Goal: Task Accomplishment & Management: Manage account settings

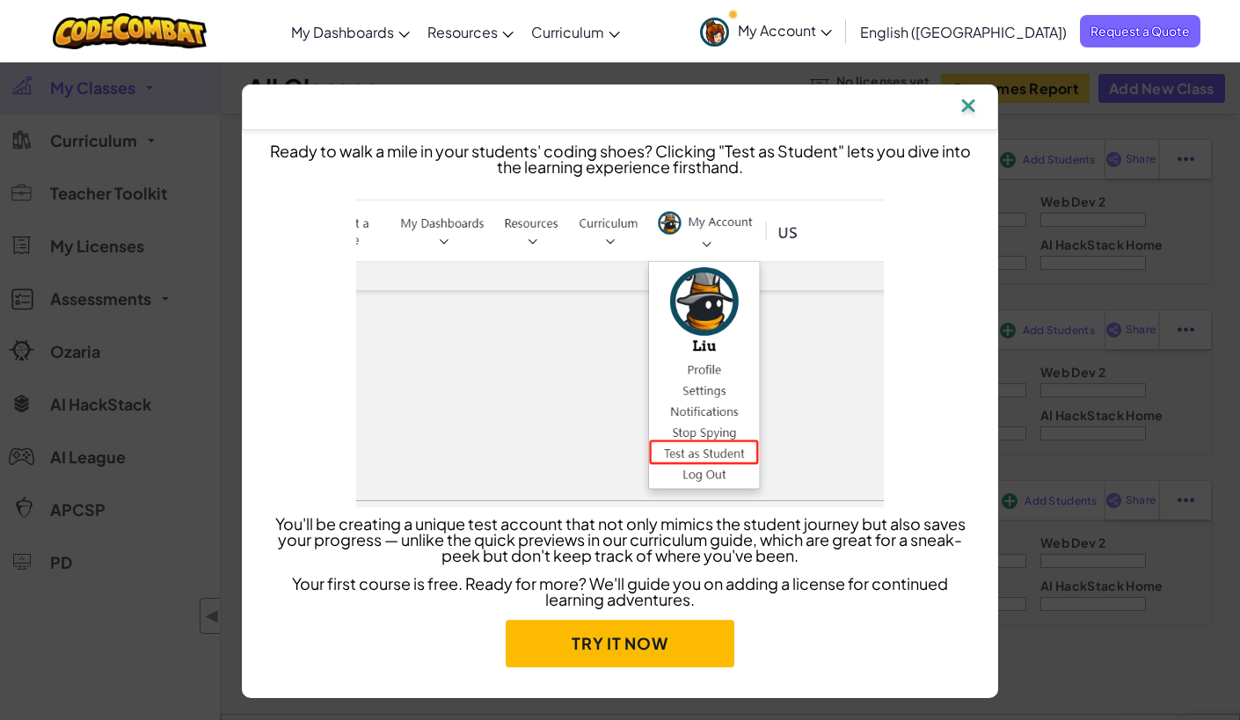
click at [971, 103] on img at bounding box center [968, 107] width 23 height 26
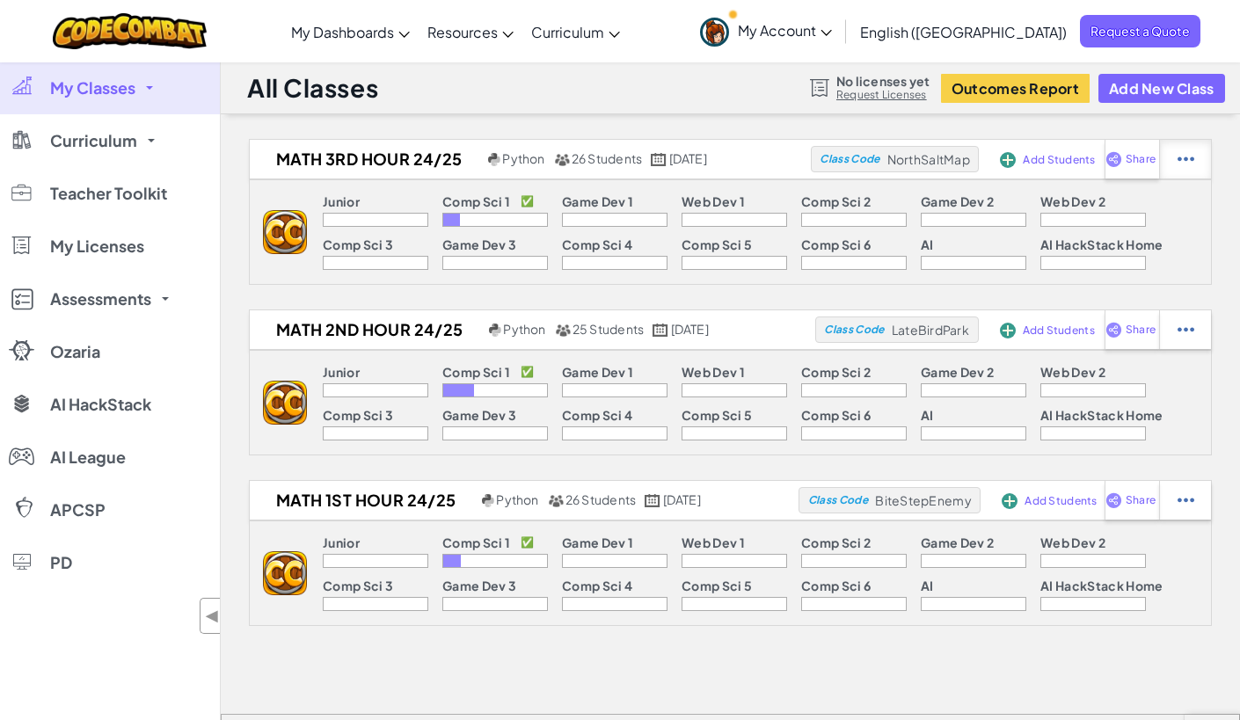
click at [1194, 158] on div at bounding box center [1185, 159] width 52 height 39
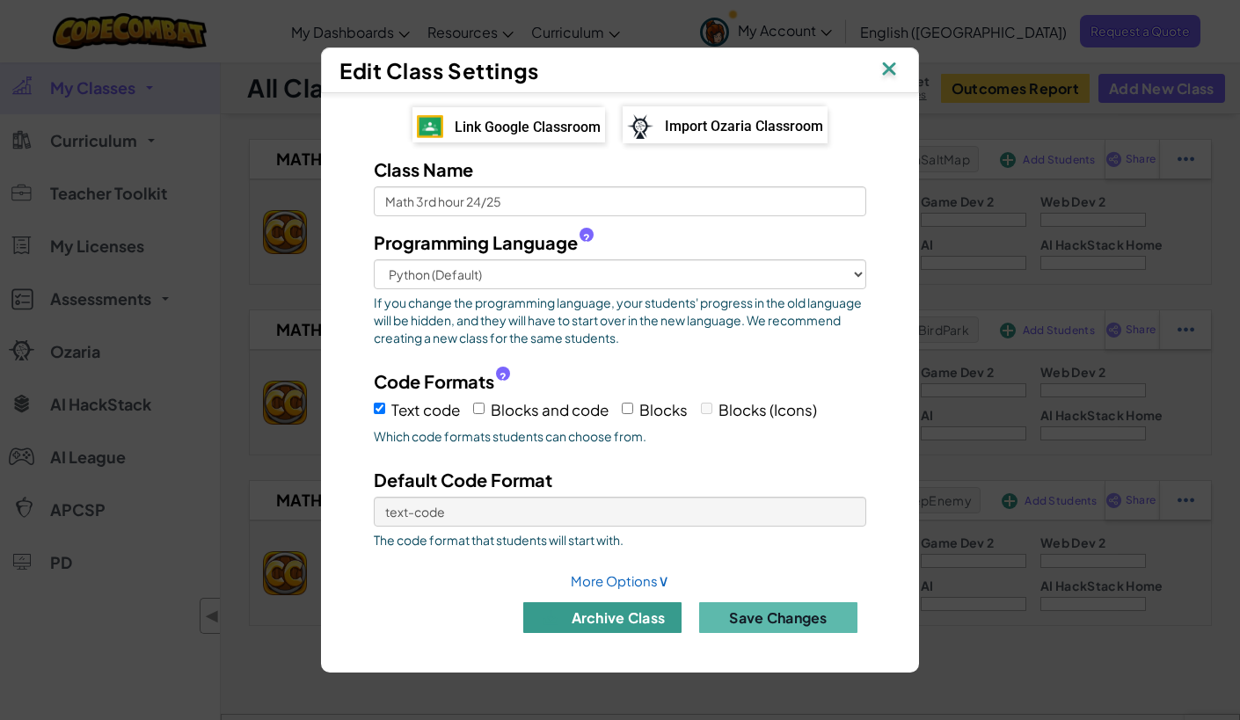
click at [593, 615] on button "archive class" at bounding box center [602, 617] width 158 height 31
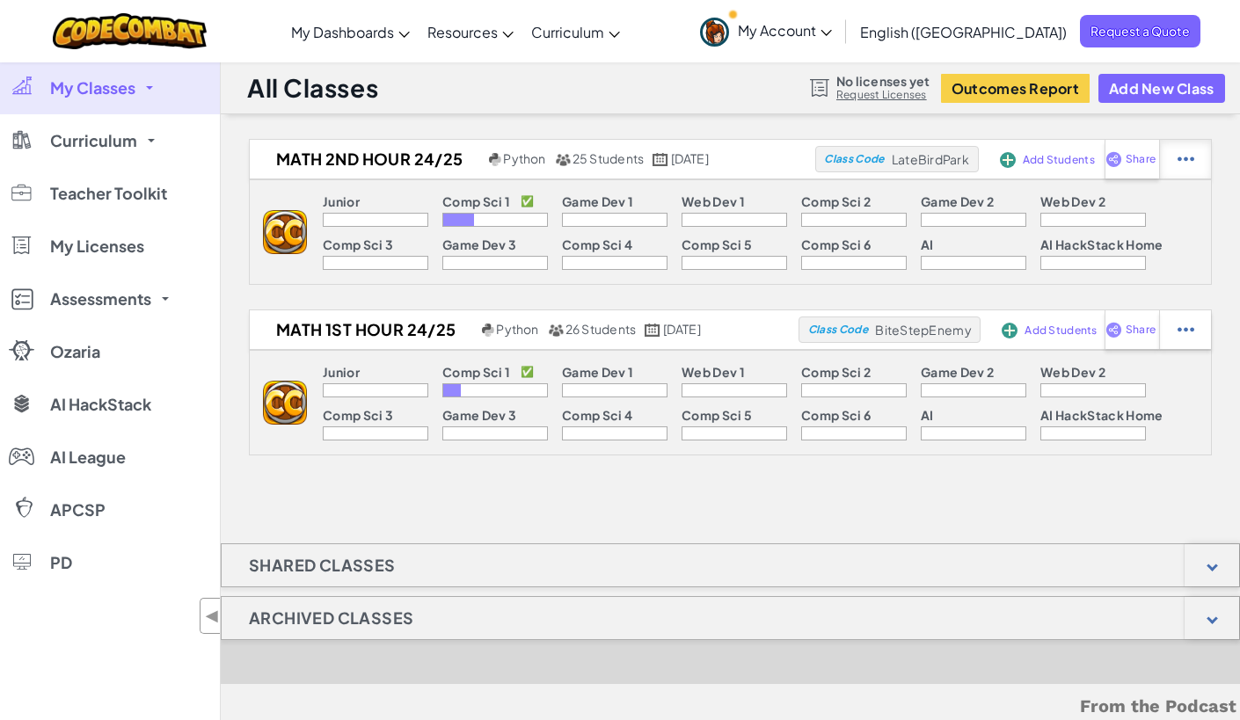
click at [1184, 163] on img at bounding box center [1185, 159] width 17 height 16
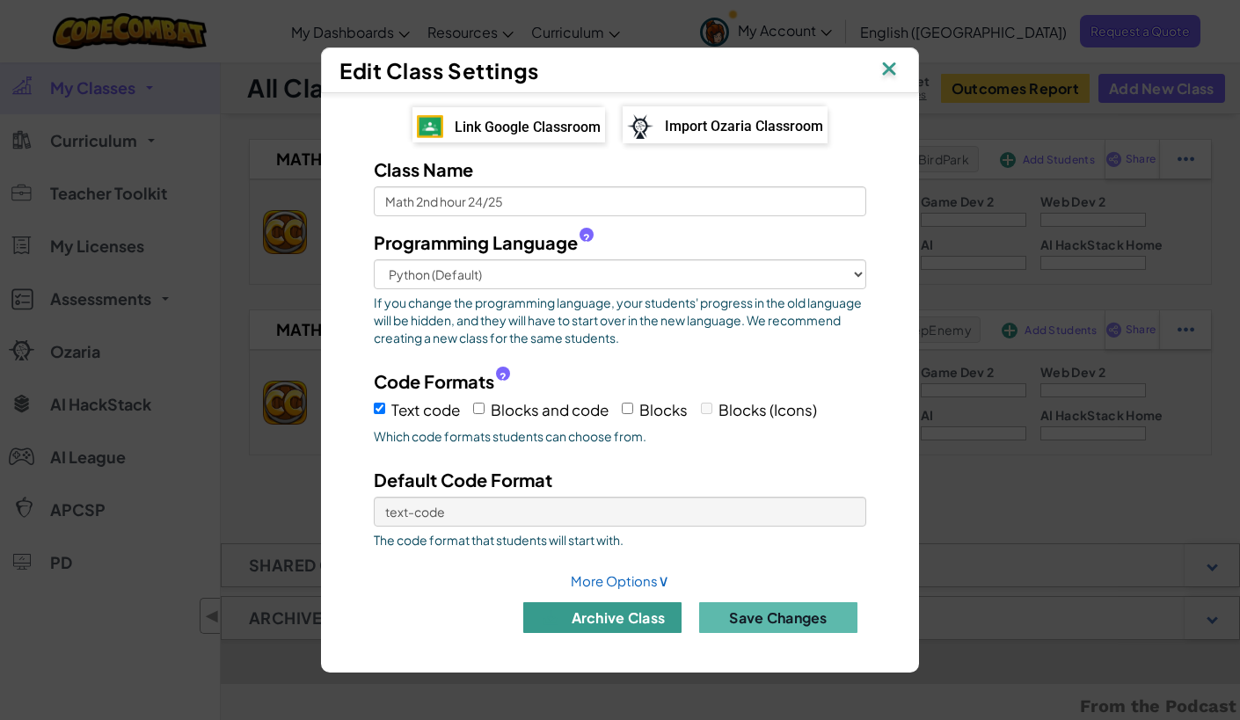
click at [649, 620] on button "archive class" at bounding box center [602, 617] width 158 height 31
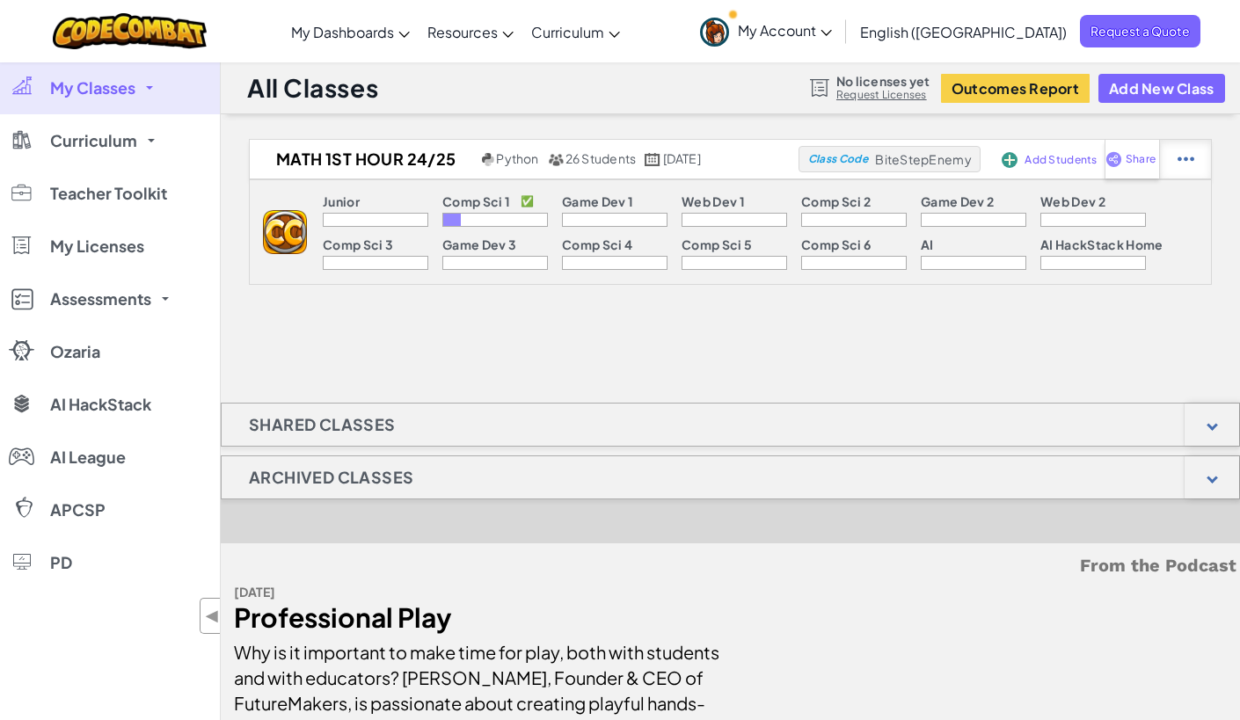
click at [1197, 154] on div at bounding box center [1185, 159] width 52 height 39
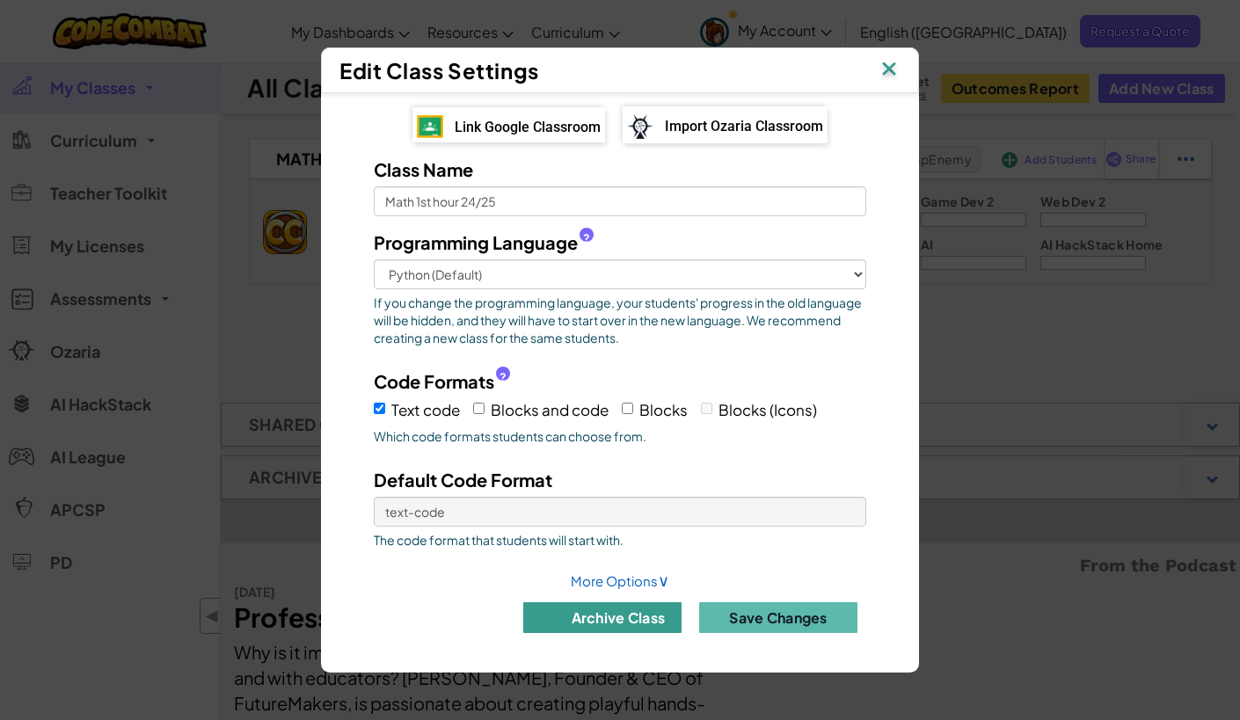
click at [623, 619] on button "archive class" at bounding box center [602, 617] width 158 height 31
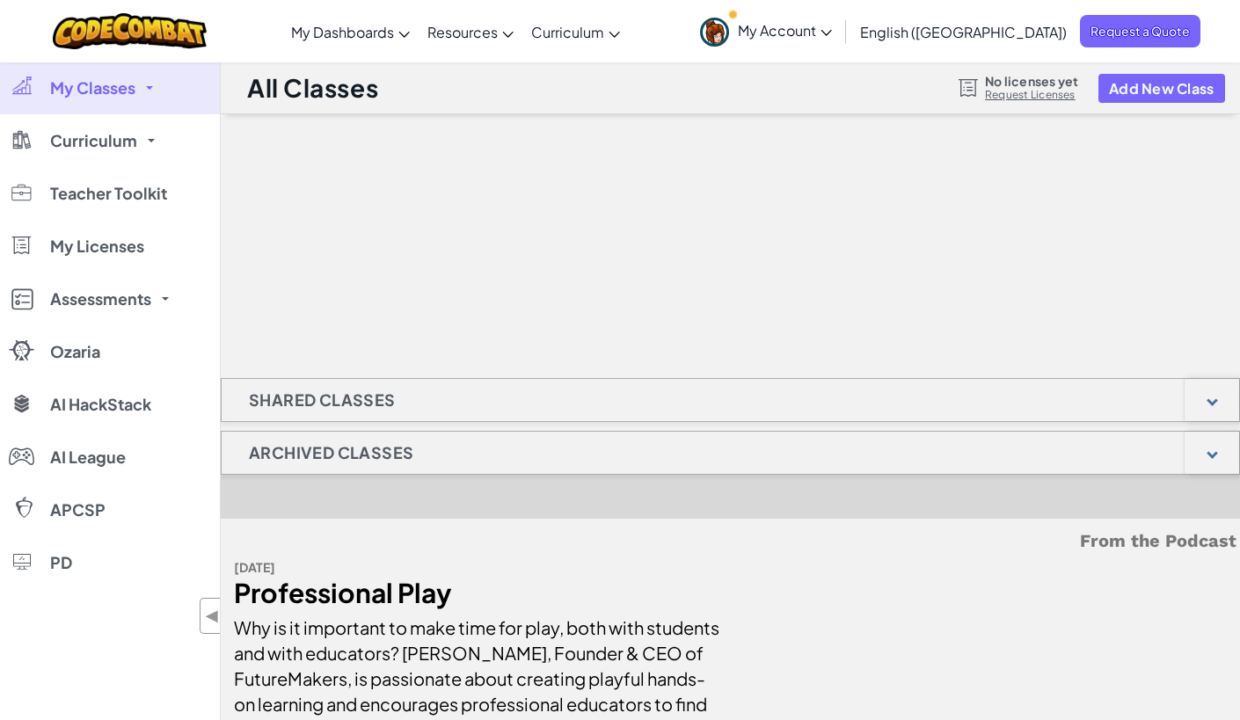
click at [145, 97] on link "My Classes" at bounding box center [110, 88] width 220 height 53
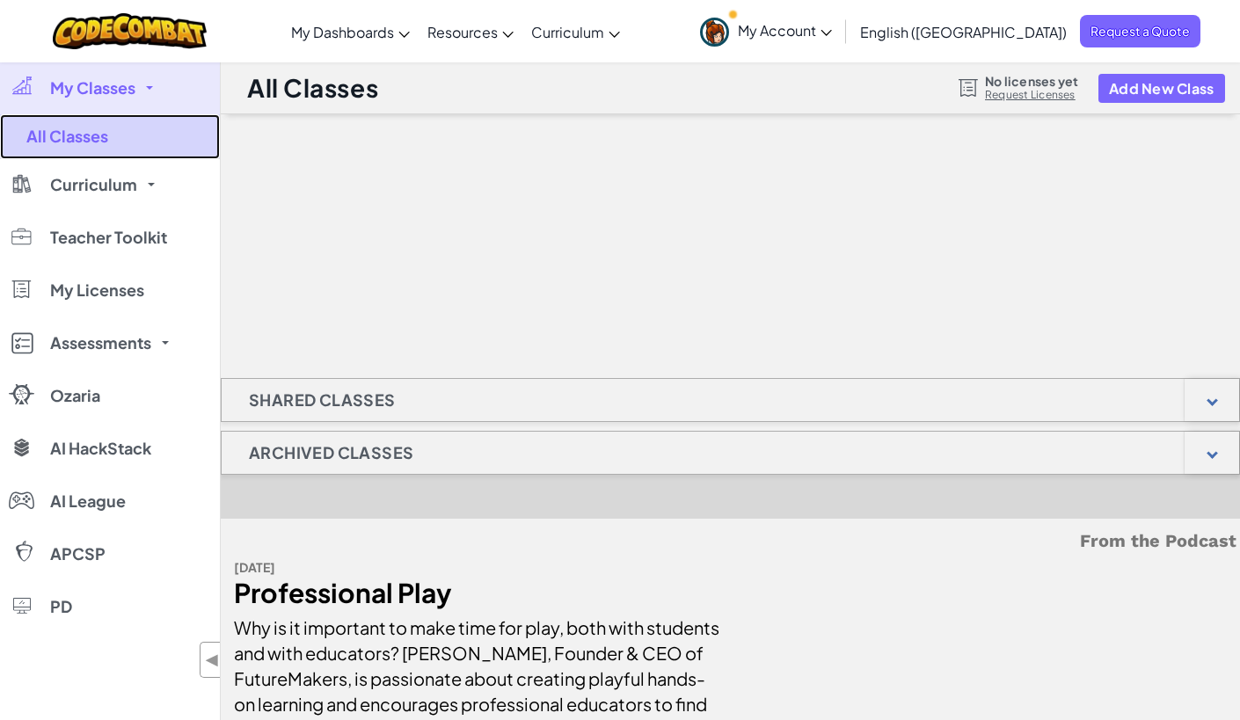
click at [97, 134] on link "All Classes" at bounding box center [110, 136] width 220 height 45
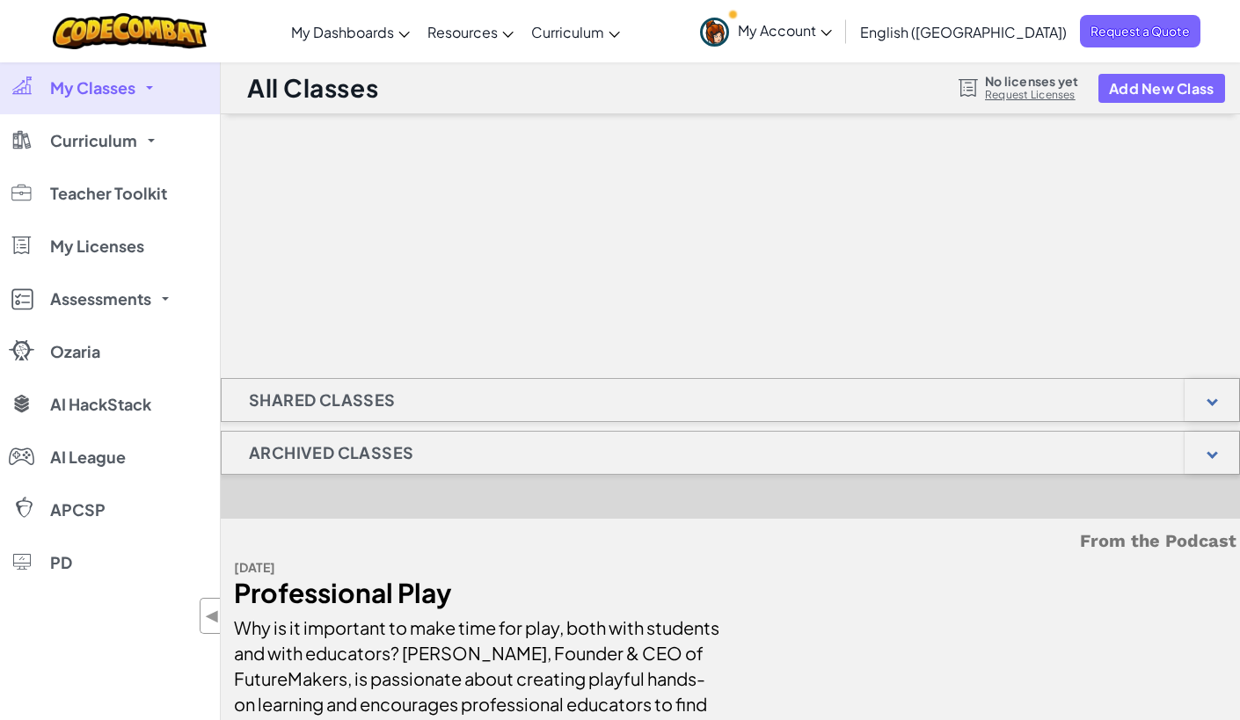
click at [841, 40] on link "My Account" at bounding box center [765, 31] width 149 height 55
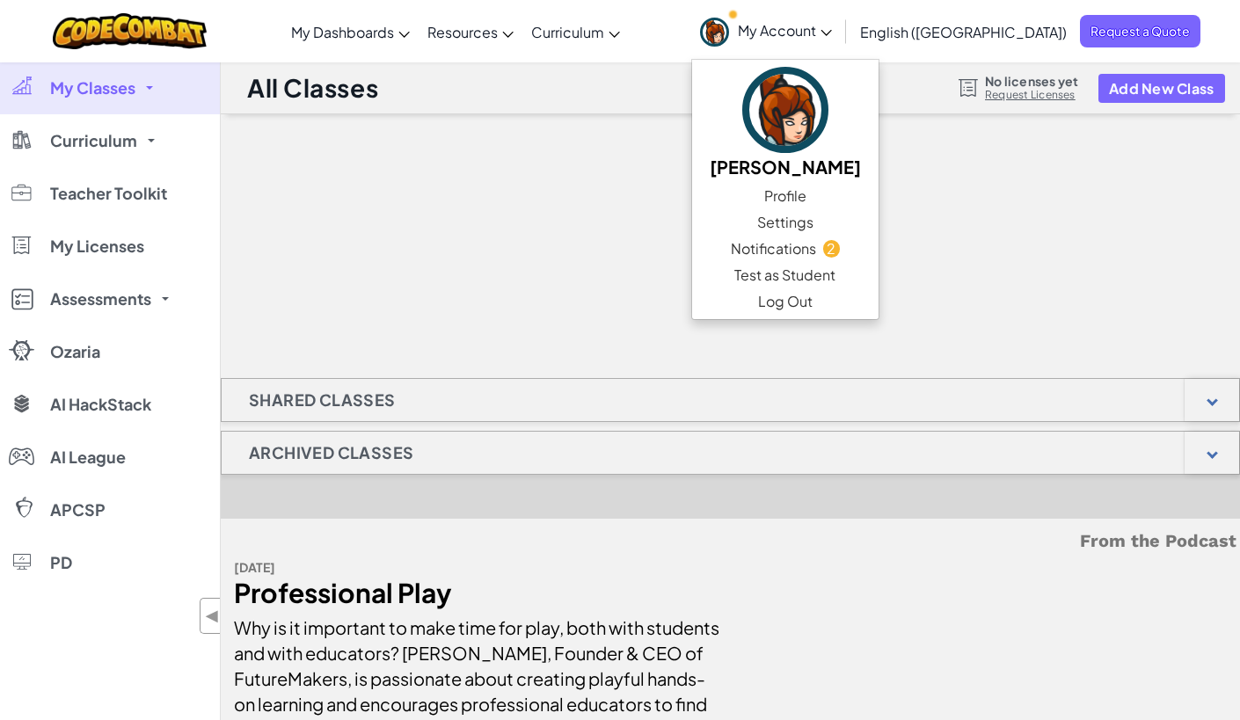
click at [744, 228] on div at bounding box center [730, 202] width 1019 height 176
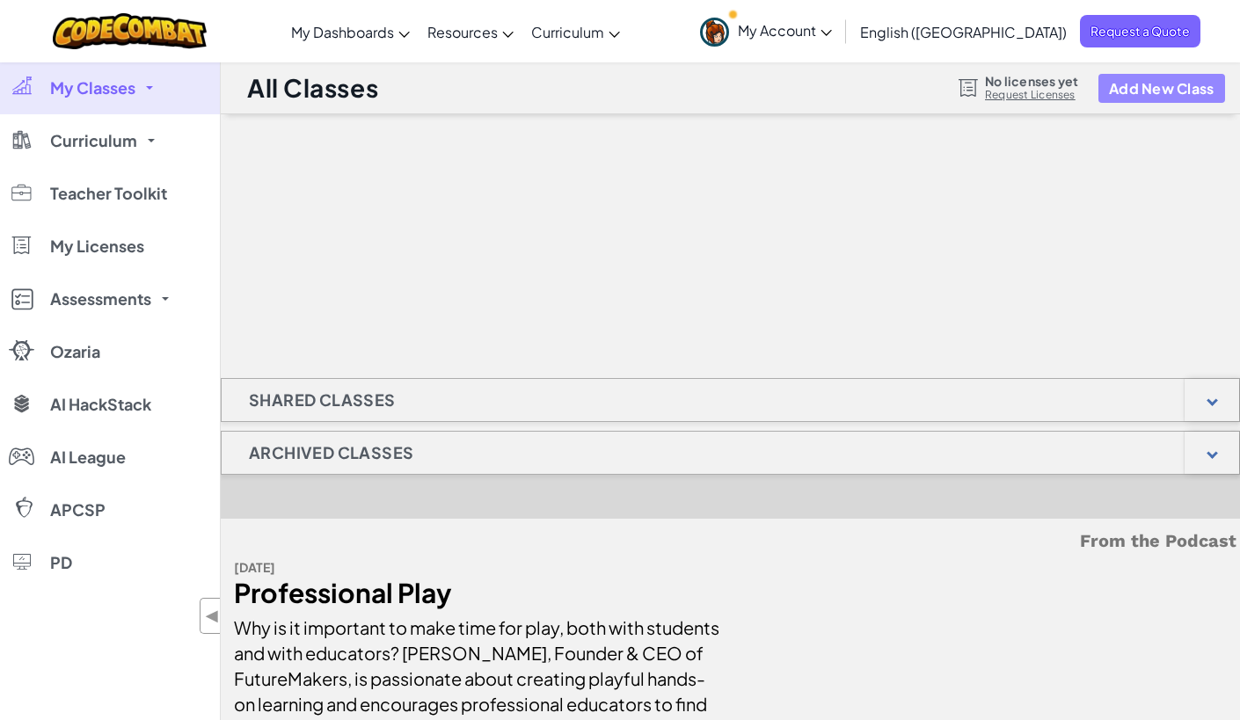
click at [1133, 88] on button "Add New Class" at bounding box center [1161, 88] width 127 height 29
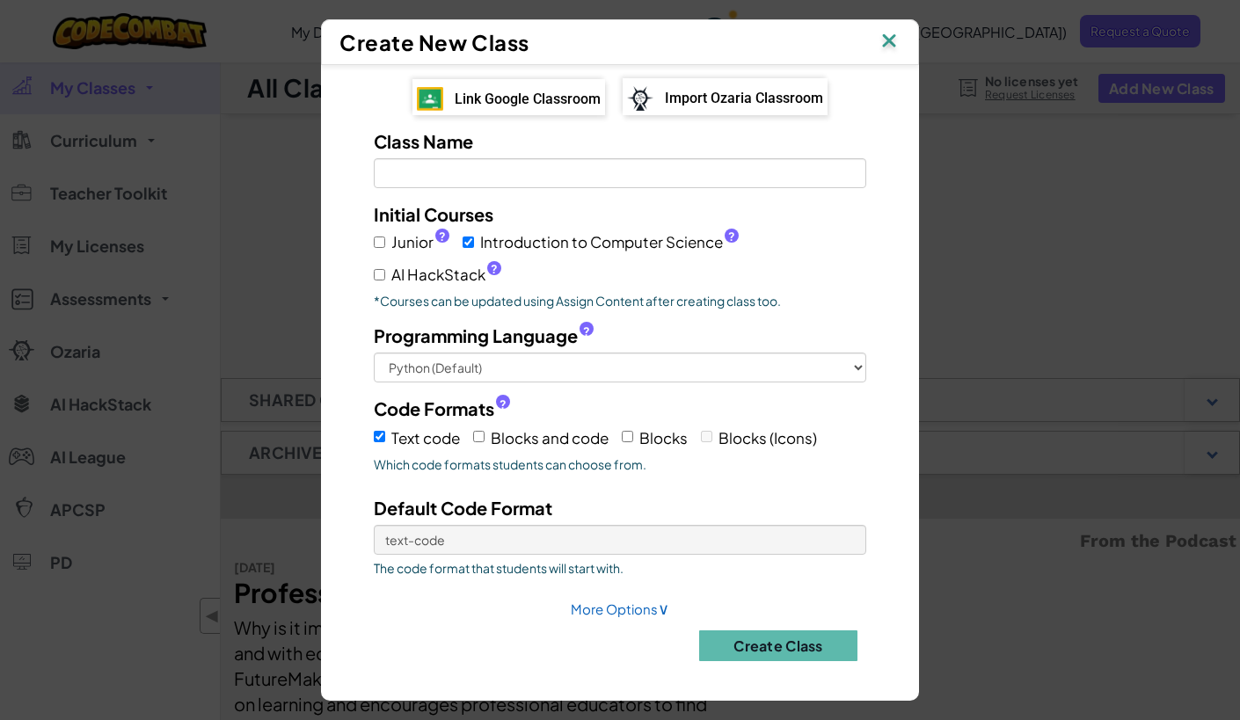
click at [476, 98] on span "Link Google Classroom" at bounding box center [528, 99] width 146 height 17
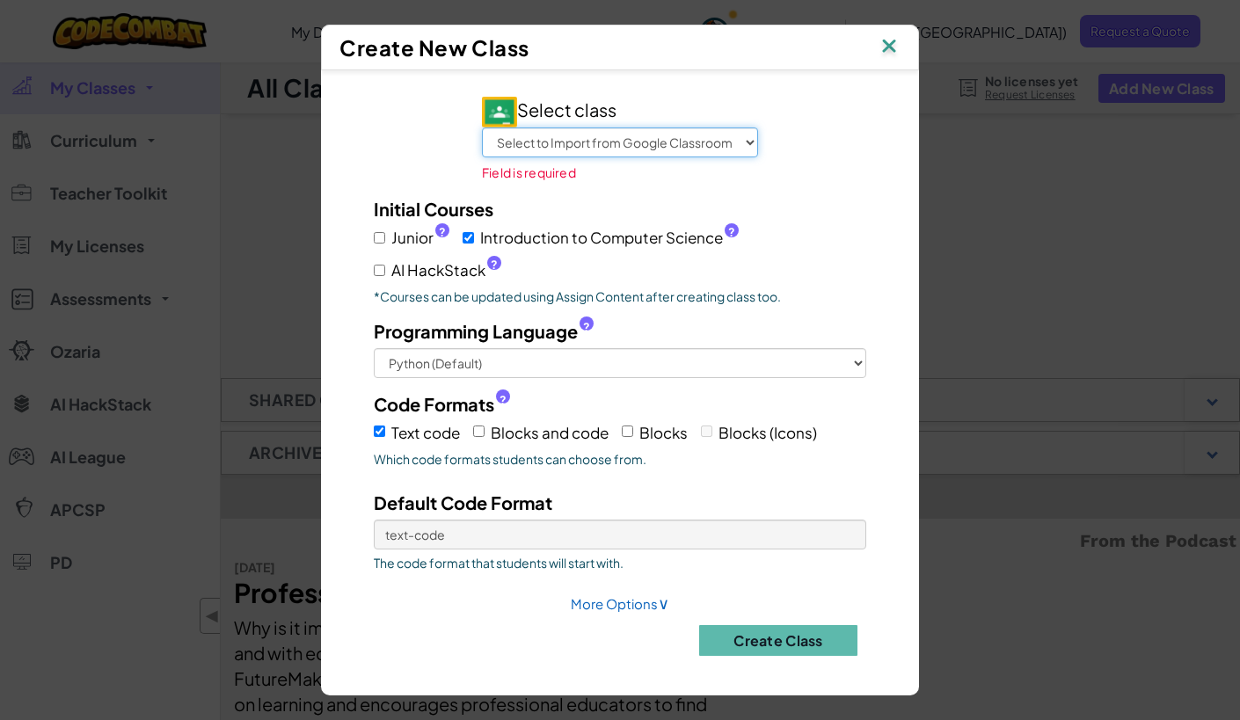
click at [566, 145] on select "Select to Import from Google Classroom [GEOGRAPHIC_DATA] 6 ELA 1 CLASS of 2032 …" at bounding box center [620, 142] width 276 height 30
select select "794401409421"
click at [483, 129] on select "Select to Import from Google Classroom [GEOGRAPHIC_DATA] 6 ELA 1 CLASS of 2032 …" at bounding box center [620, 142] width 276 height 30
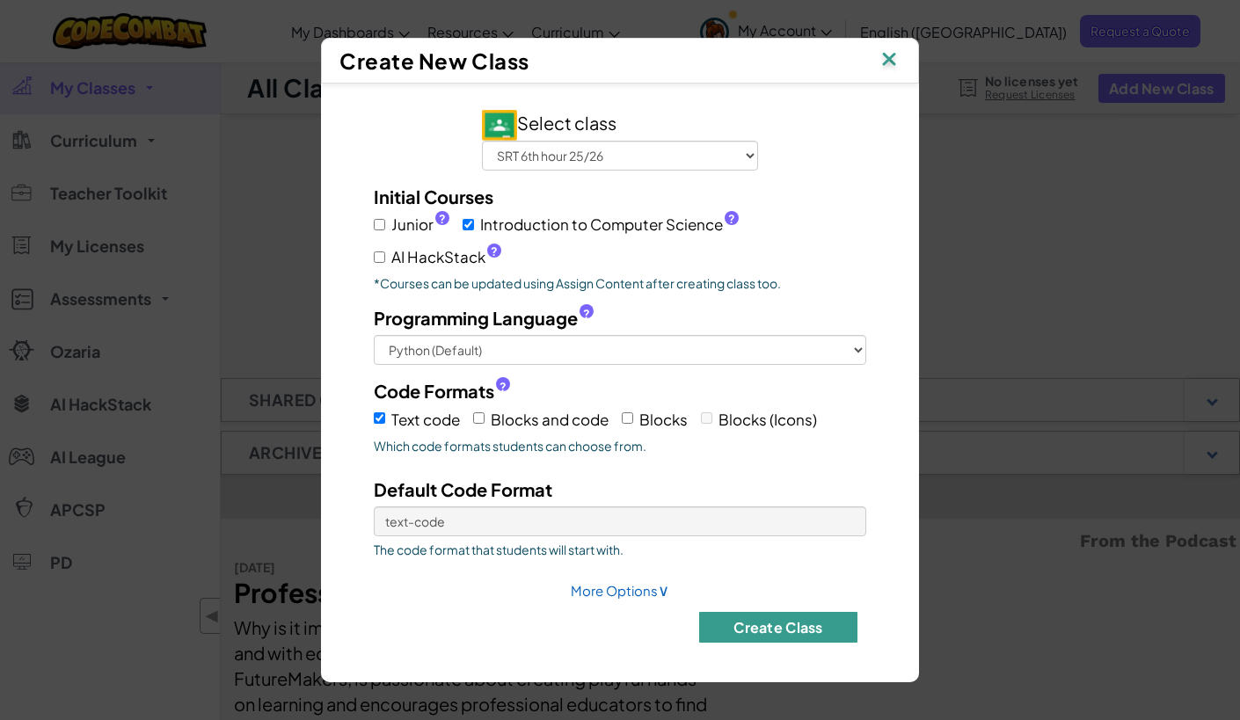
click at [785, 633] on button "Create Class" at bounding box center [778, 627] width 158 height 31
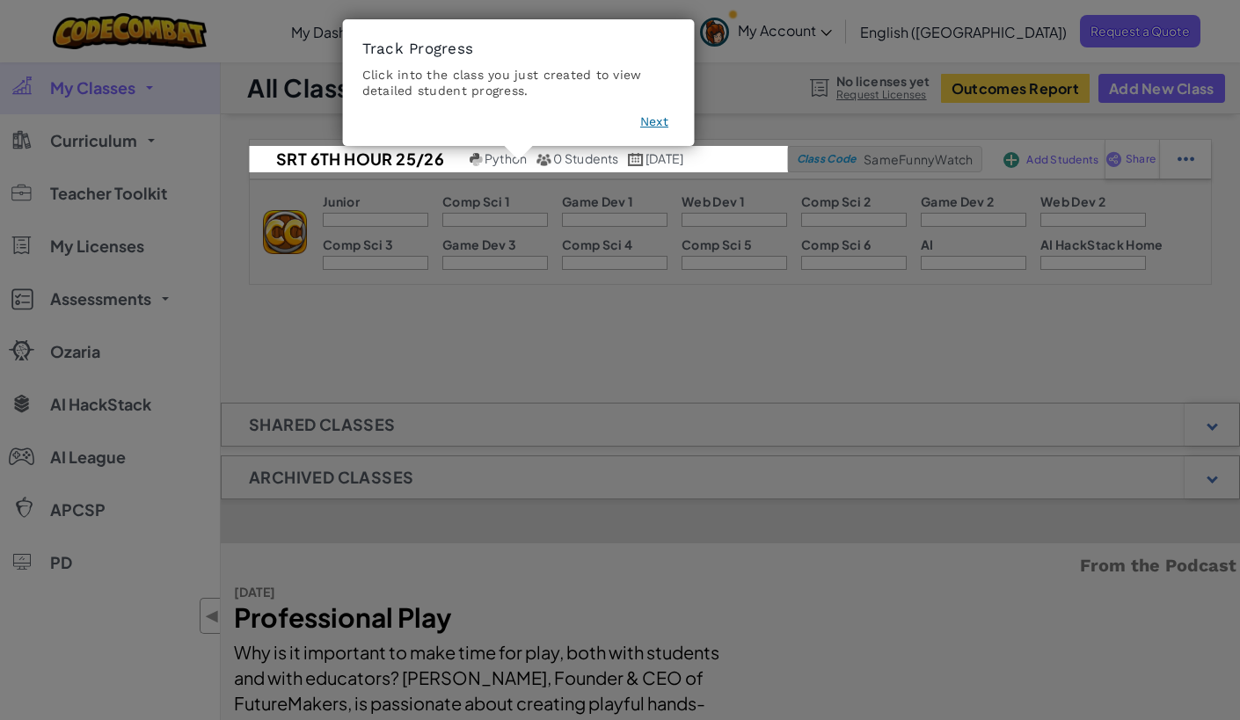
click at [649, 121] on button "Next" at bounding box center [654, 122] width 28 height 18
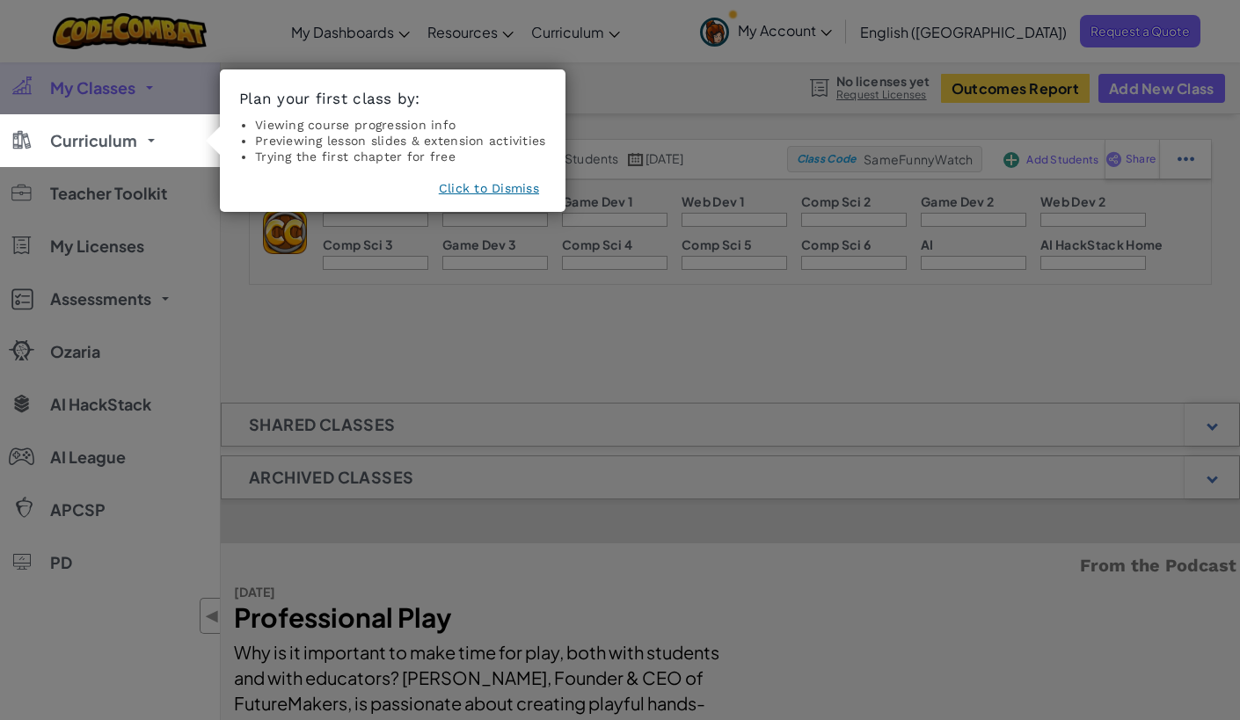
click at [495, 182] on button "Click to Dismiss" at bounding box center [489, 188] width 100 height 18
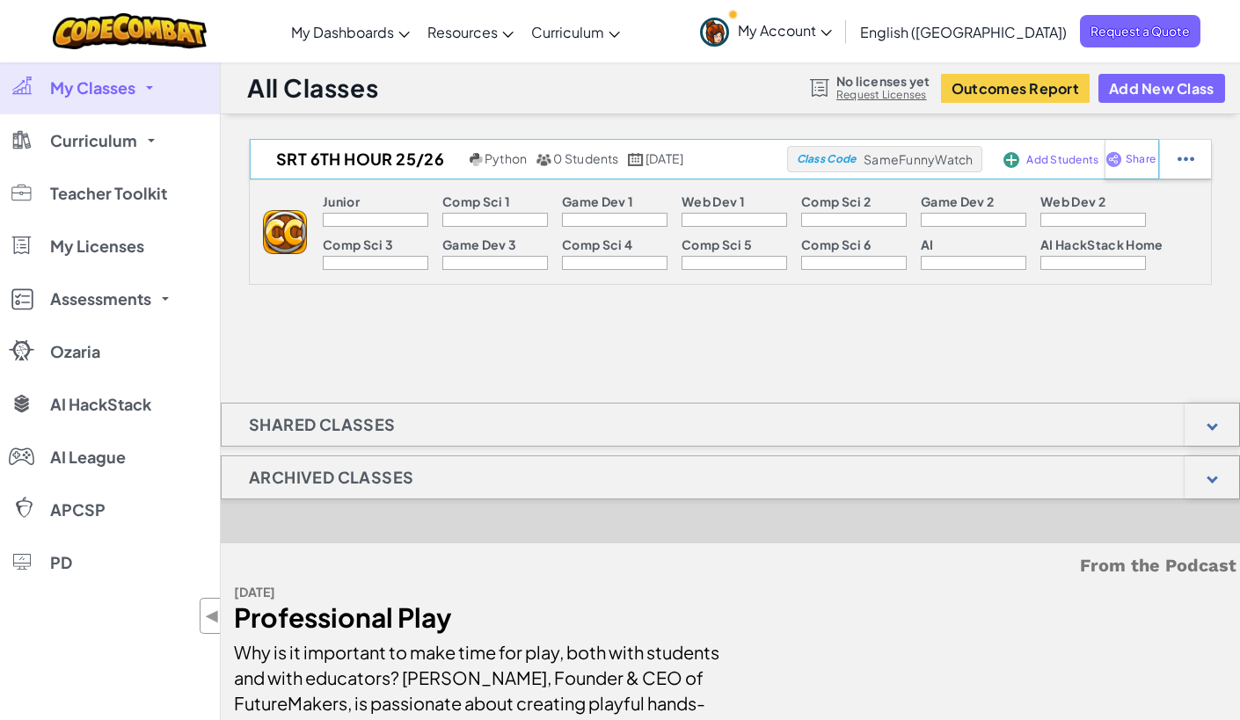
click at [1056, 158] on span "Add Students" at bounding box center [1062, 160] width 72 height 11
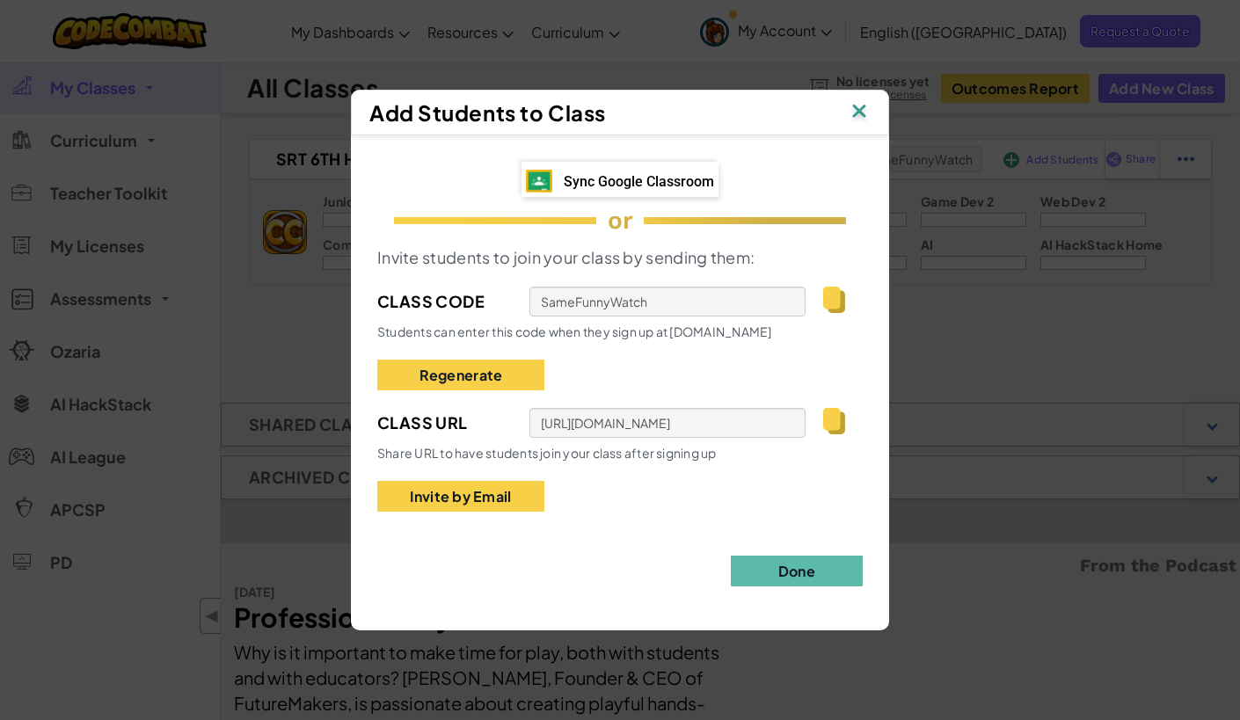
click at [832, 414] on img at bounding box center [834, 421] width 22 height 26
